Goal: Entertainment & Leisure: Consume media (video, audio)

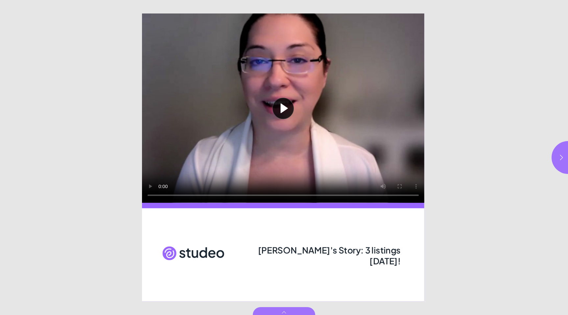
click at [284, 107] on button "Play video" at bounding box center [283, 107] width 282 height 189
click at [277, 174] on video "Video" at bounding box center [283, 107] width 282 height 189
drag, startPoint x: 561, startPoint y: 155, endPoint x: 505, endPoint y: 162, distance: 56.1
click at [558, 155] on button "button" at bounding box center [568, 157] width 33 height 33
type input "***"
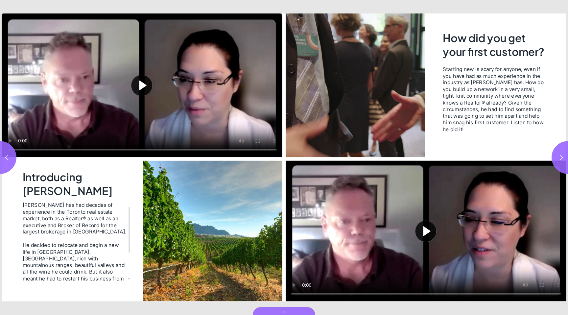
click at [141, 82] on button "Play video" at bounding box center [142, 85] width 281 height 144
click at [424, 227] on button "Play video" at bounding box center [426, 231] width 281 height 141
drag, startPoint x: 561, startPoint y: 153, endPoint x: 554, endPoint y: 158, distance: 8.8
click at [561, 153] on button "button" at bounding box center [568, 157] width 33 height 33
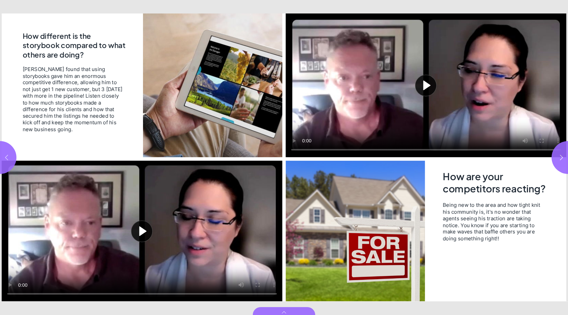
drag, startPoint x: 3, startPoint y: 153, endPoint x: 15, endPoint y: 153, distance: 11.5
click at [3, 153] on button "button" at bounding box center [0, 157] width 33 height 33
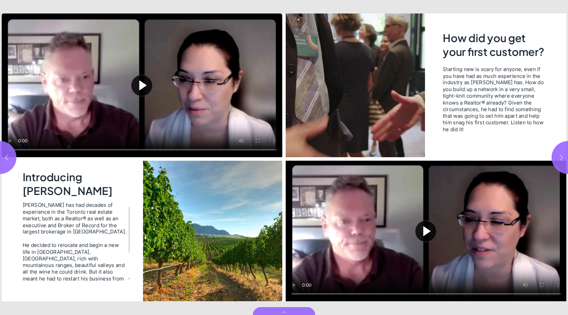
drag, startPoint x: 562, startPoint y: 152, endPoint x: 554, endPoint y: 151, distance: 8.6
click at [561, 152] on button "button" at bounding box center [568, 157] width 33 height 33
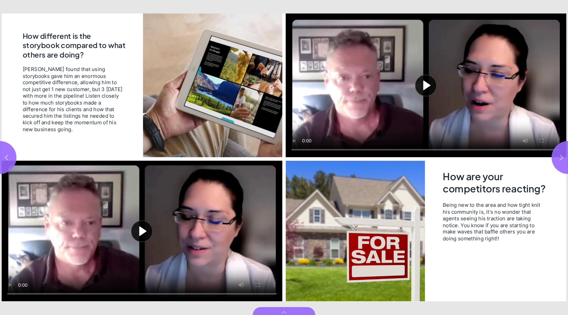
click at [142, 230] on button "Play video" at bounding box center [142, 231] width 281 height 141
click at [429, 82] on button "Play video" at bounding box center [426, 85] width 281 height 144
click at [564, 155] on icon "button" at bounding box center [561, 157] width 7 height 7
type input "*"
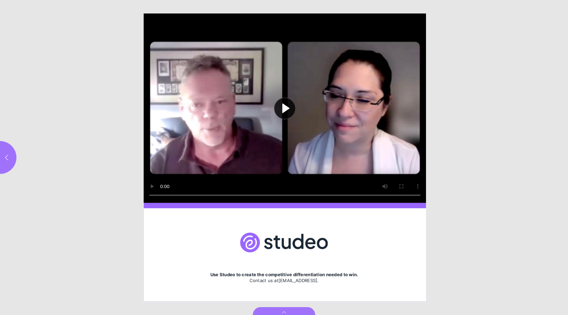
click at [285, 107] on button "Play video" at bounding box center [285, 107] width 282 height 189
